Goal: Task Accomplishment & Management: Manage account settings

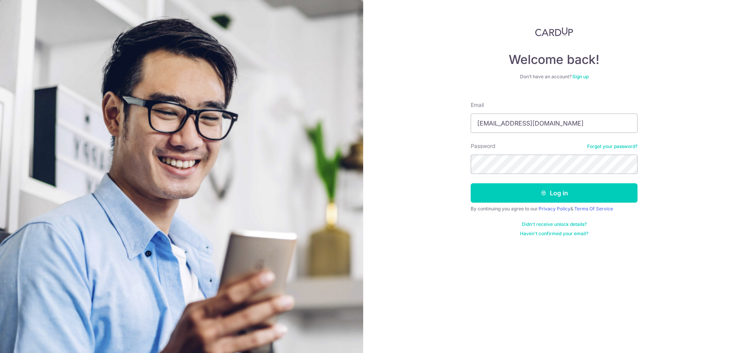
type input "[EMAIL_ADDRESS][DOMAIN_NAME]"
click at [540, 190] on button "Log in" at bounding box center [554, 193] width 167 height 19
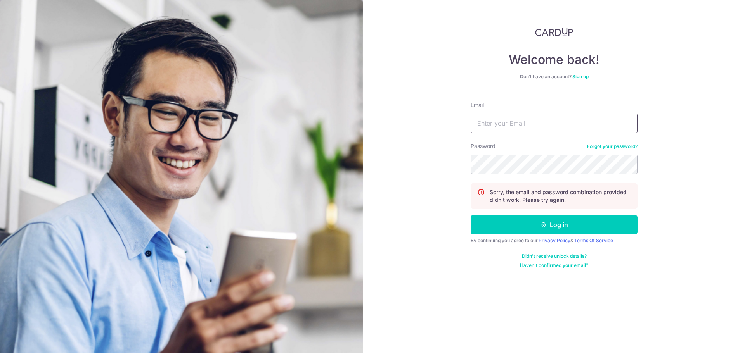
click at [532, 125] on input "Email" at bounding box center [554, 123] width 167 height 19
type input "[EMAIL_ADDRESS][DOMAIN_NAME]"
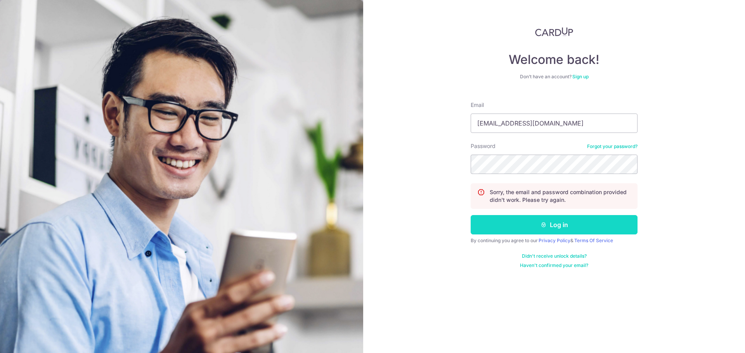
click at [541, 220] on button "Log in" at bounding box center [554, 224] width 167 height 19
